Goal: Complete application form: Complete application form

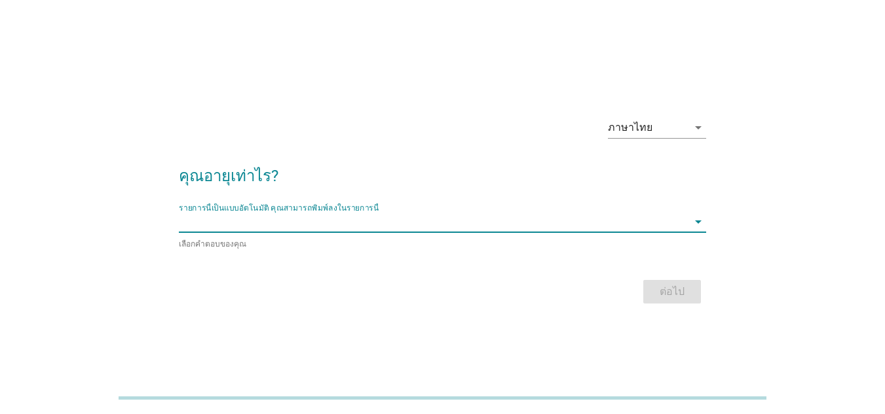
click at [431, 230] on input "รายการนี้เป็นแบบอัตโนมัติ คุณสามารถพิมพ์ลงในรายการนี้" at bounding box center [433, 221] width 509 height 21
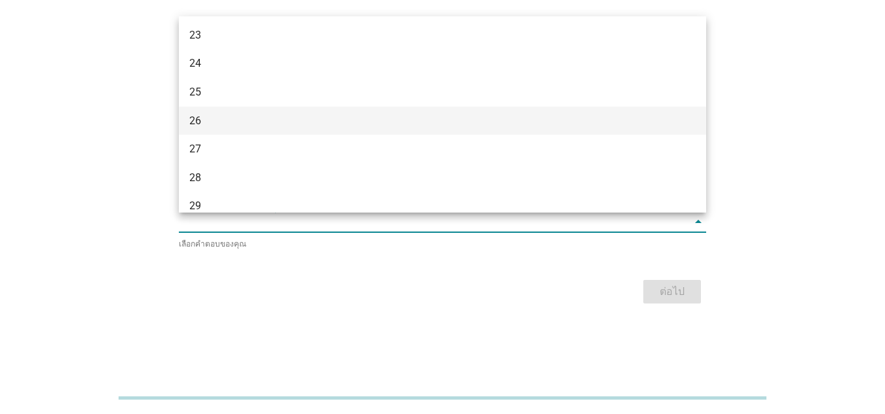
scroll to position [144, 0]
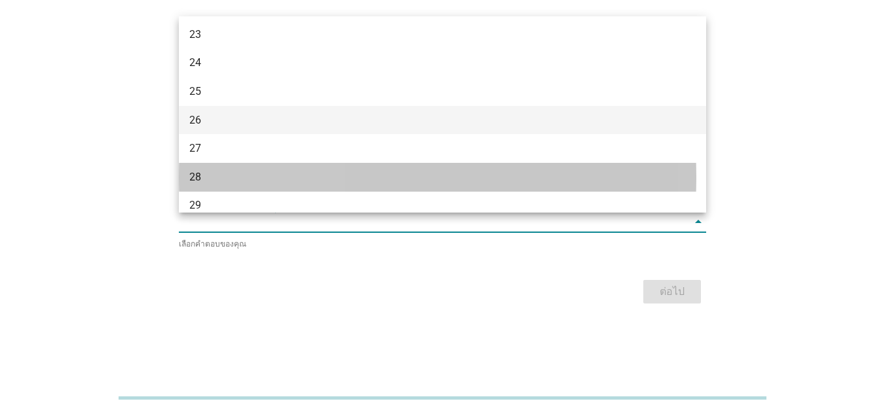
click at [430, 175] on div "28" at bounding box center [421, 178] width 464 height 16
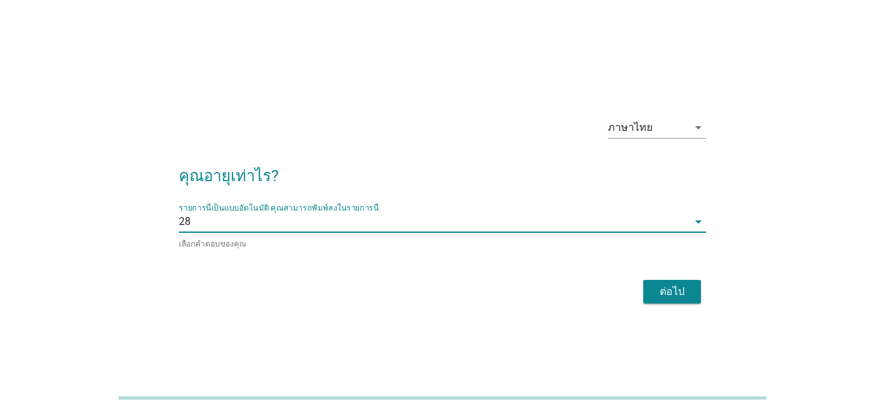
click at [670, 290] on div "ต่อไป" at bounding box center [671, 292] width 37 height 16
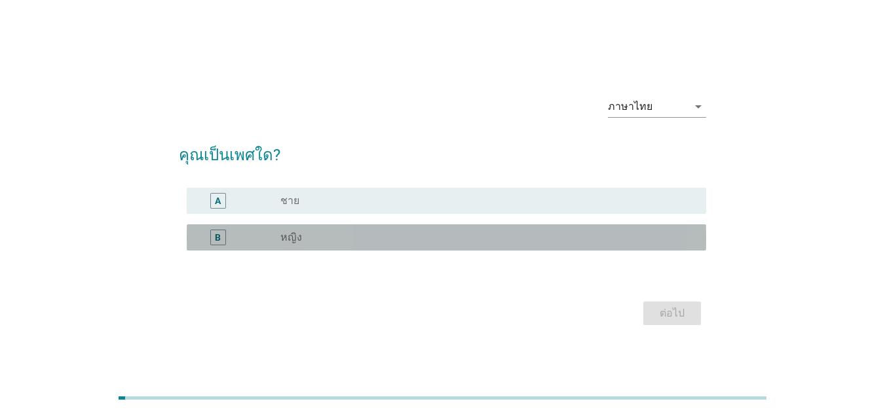
click at [582, 244] on div "radio_button_unchecked หญิง" at bounding box center [487, 238] width 415 height 16
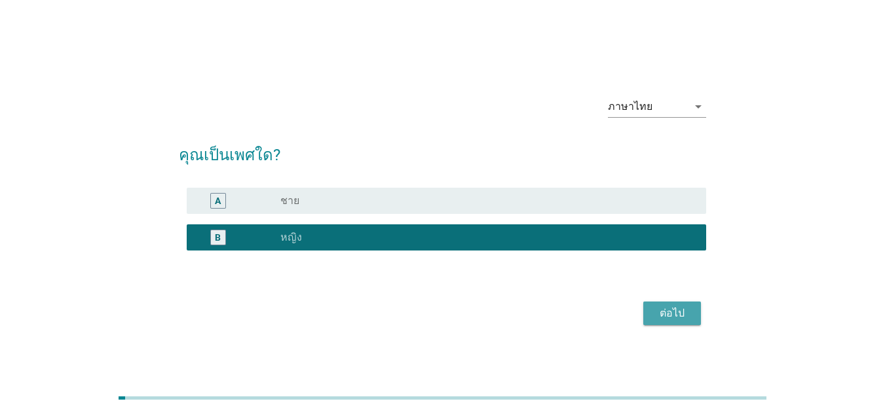
click at [683, 310] on div "ต่อไป" at bounding box center [671, 314] width 37 height 16
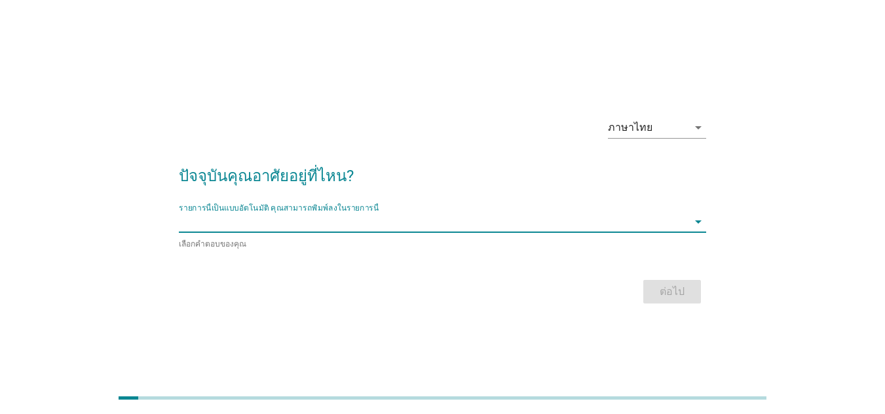
click at [539, 229] on input "รายการนี้เป็นแบบอัตโนมัติ คุณสามารถพิมพ์ลงในรายการนี้" at bounding box center [433, 221] width 509 height 21
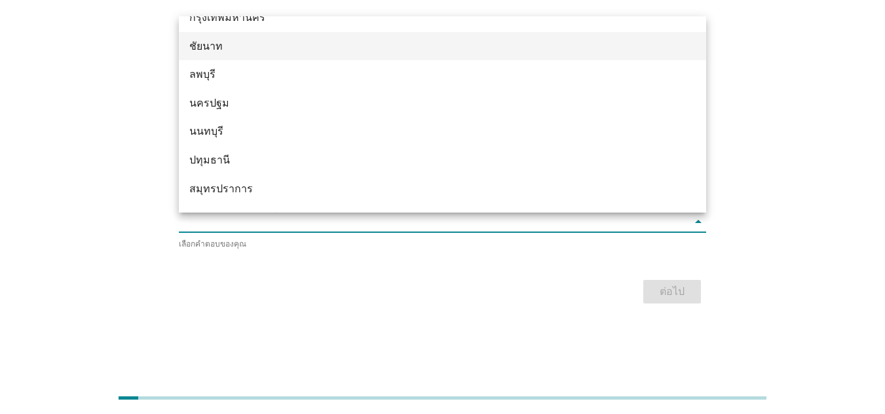
scroll to position [1132, 0]
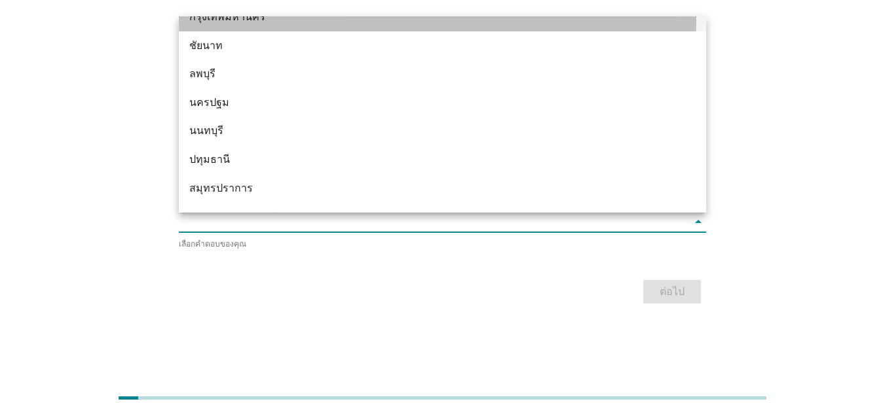
click at [511, 24] on div "กรุงเทพมหานคร" at bounding box center [421, 17] width 464 height 16
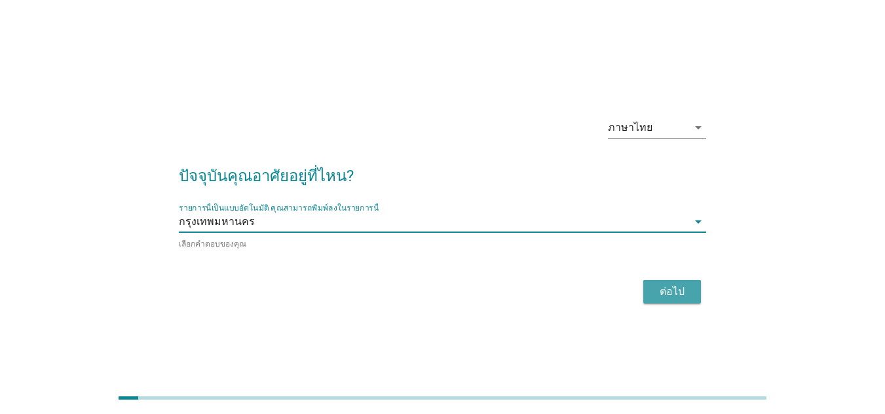
click at [687, 292] on div "ต่อไป" at bounding box center [671, 292] width 37 height 16
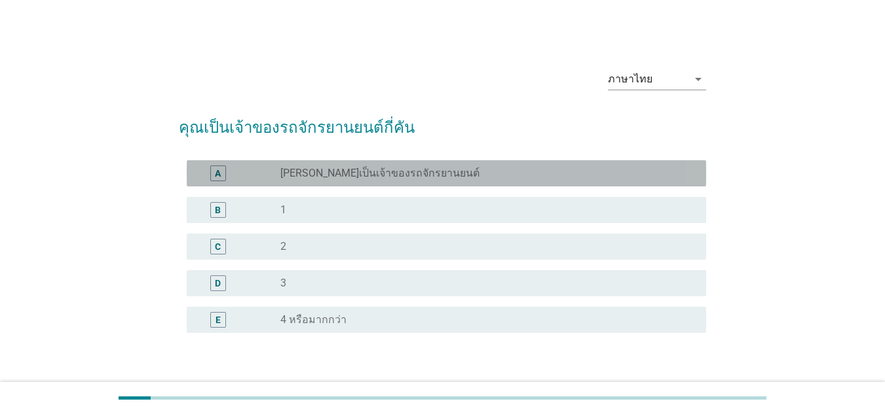
click at [399, 174] on label "[PERSON_NAME]เป็นเจ้าของรถจักรยานยนต์" at bounding box center [379, 173] width 199 height 13
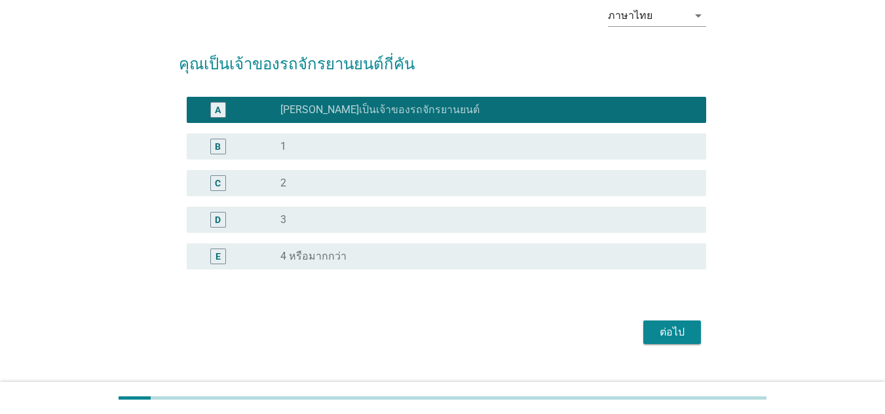
scroll to position [66, 0]
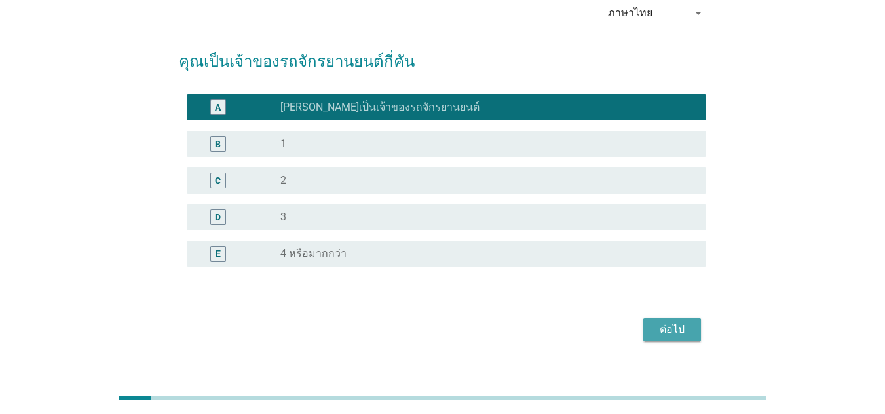
click at [673, 328] on div "ต่อไป" at bounding box center [671, 330] width 37 height 16
